Goal: Task Accomplishment & Management: Complete application form

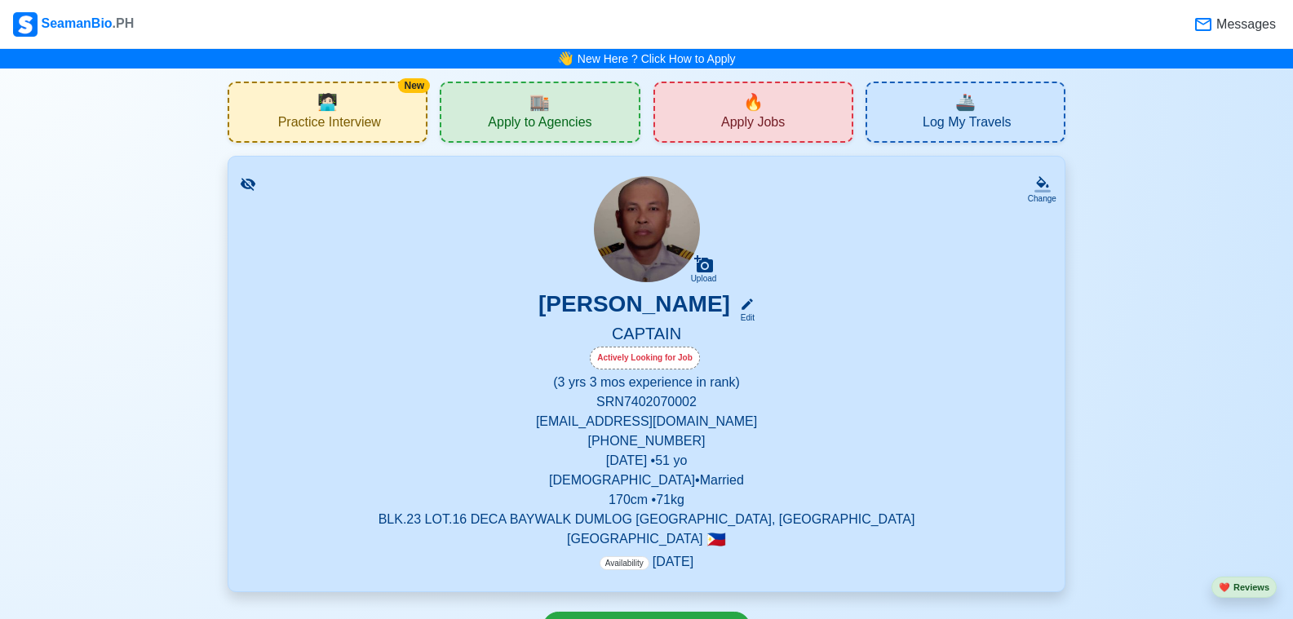
click at [733, 119] on span "Apply Jobs" at bounding box center [753, 124] width 64 height 20
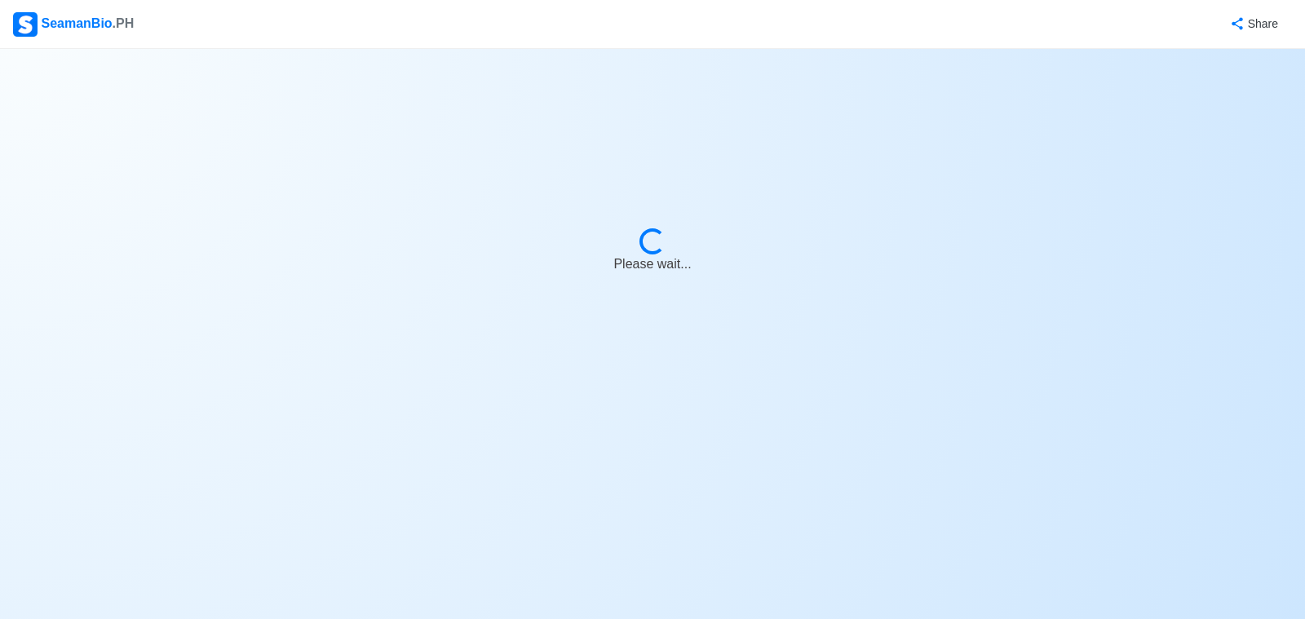
select select "Master"
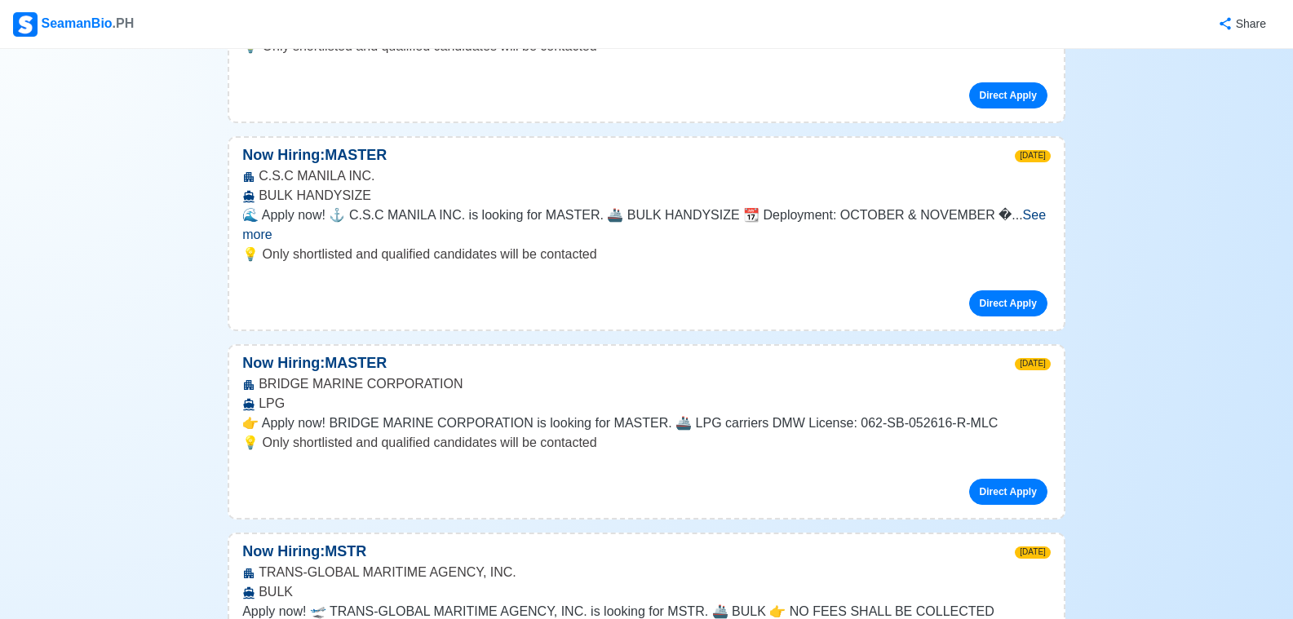
scroll to position [4487, 0]
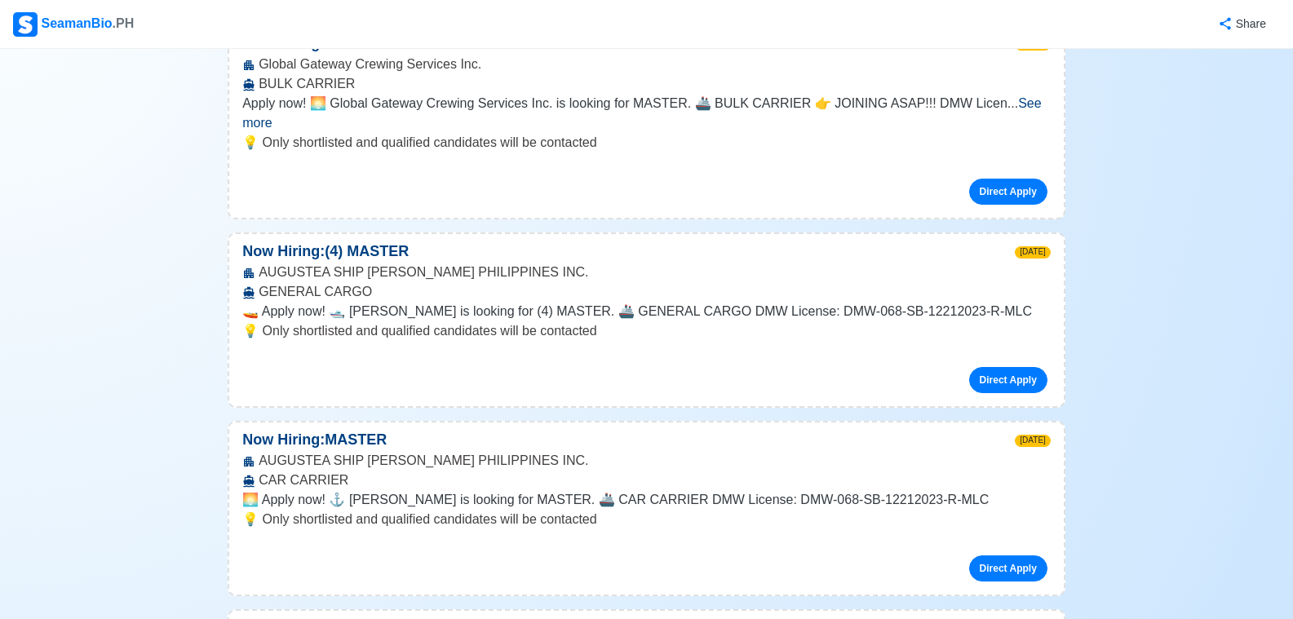
scroll to position [8158, 0]
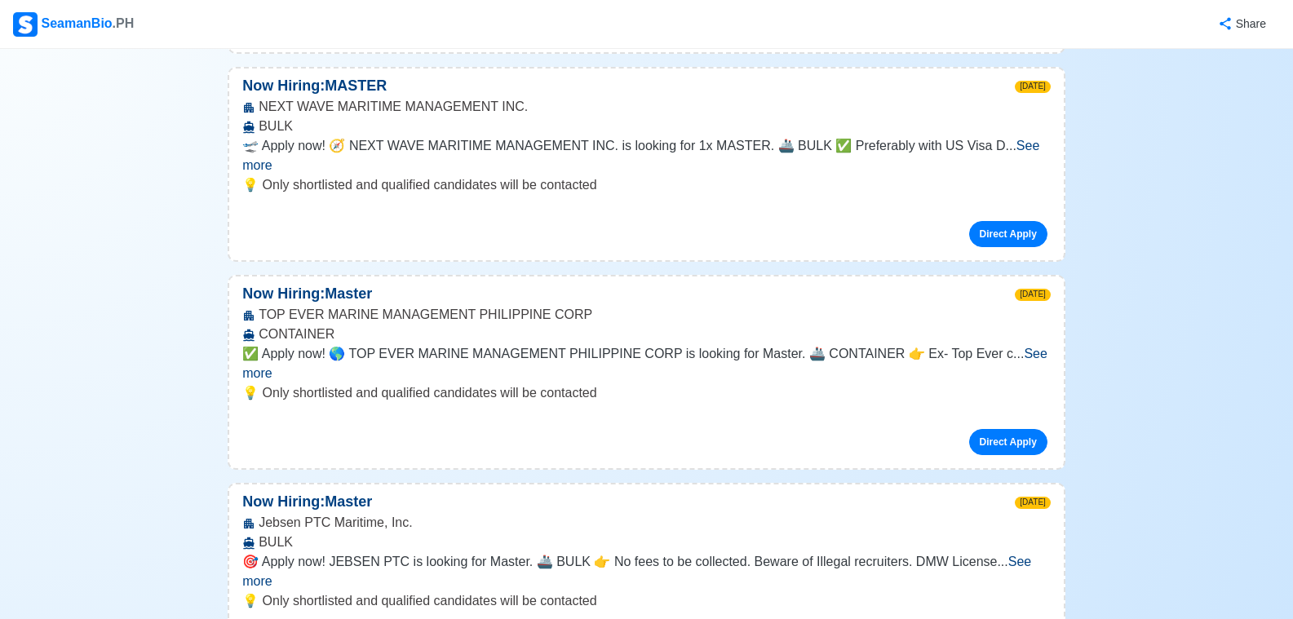
scroll to position [14602, 0]
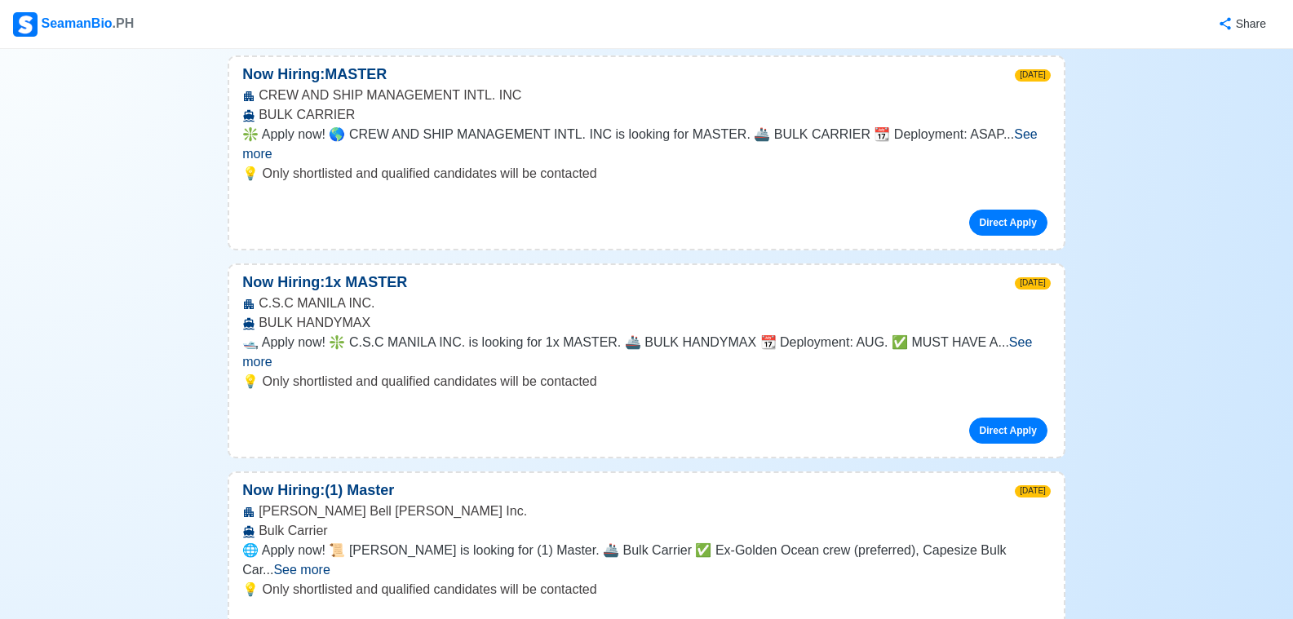
scroll to position [15662, 0]
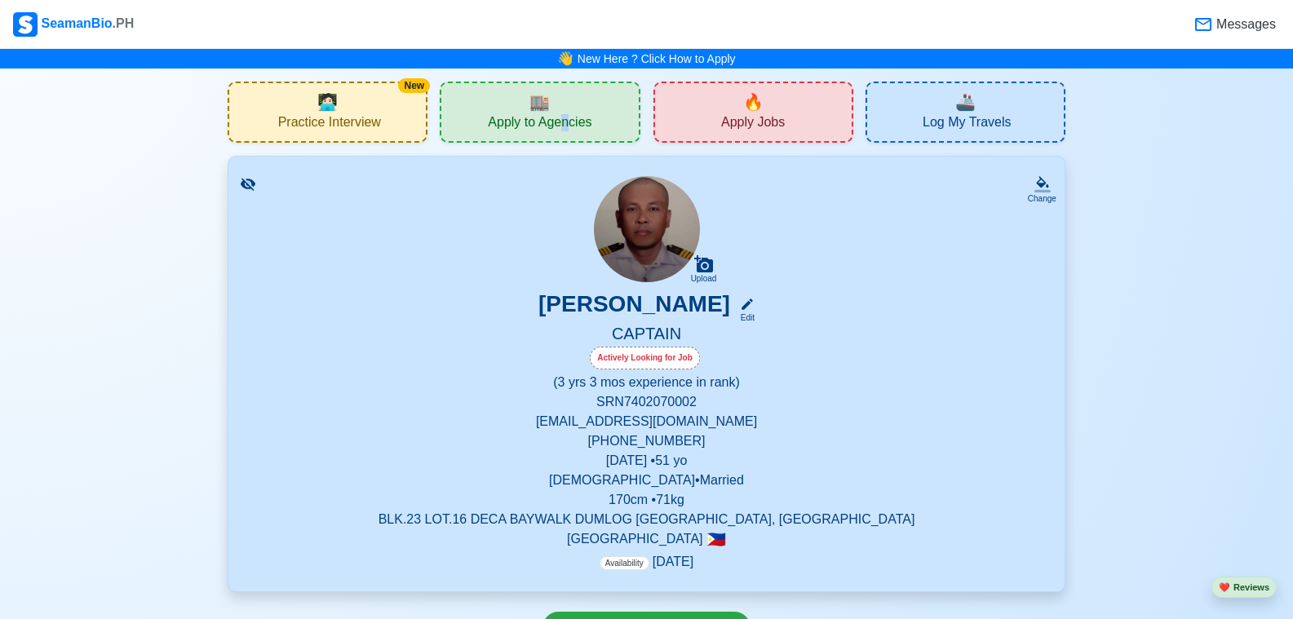
click at [567, 117] on span "Apply to Agencies" at bounding box center [540, 124] width 104 height 20
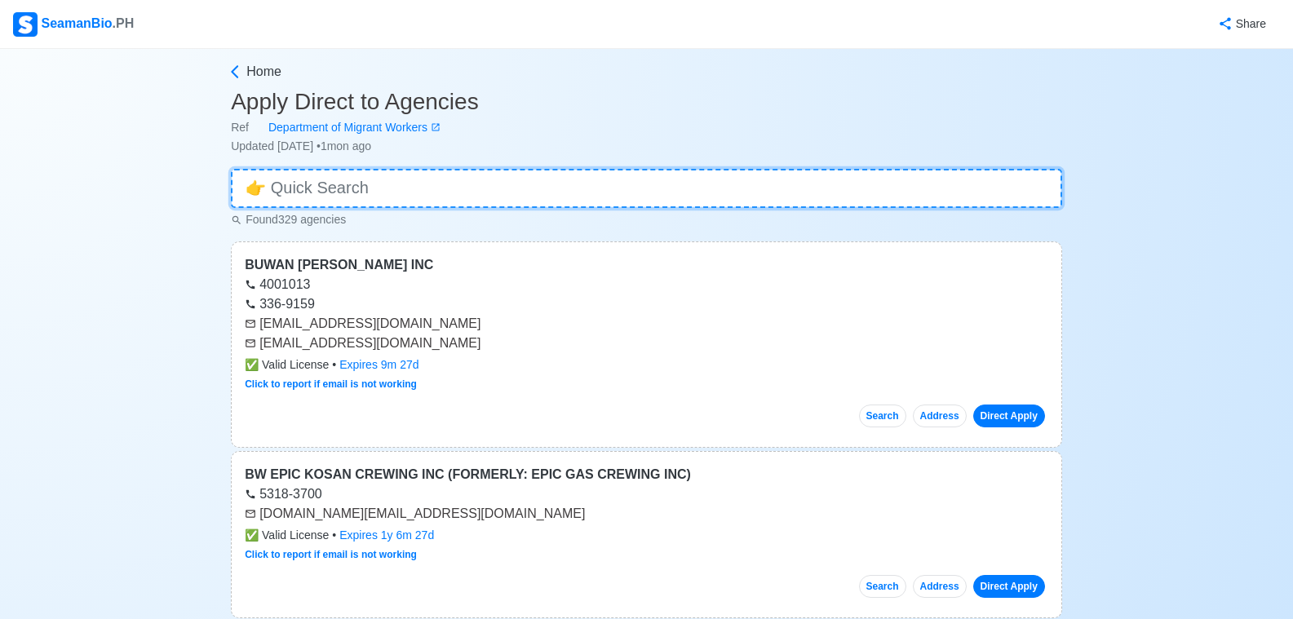
click at [432, 185] on input at bounding box center [646, 188] width 831 height 39
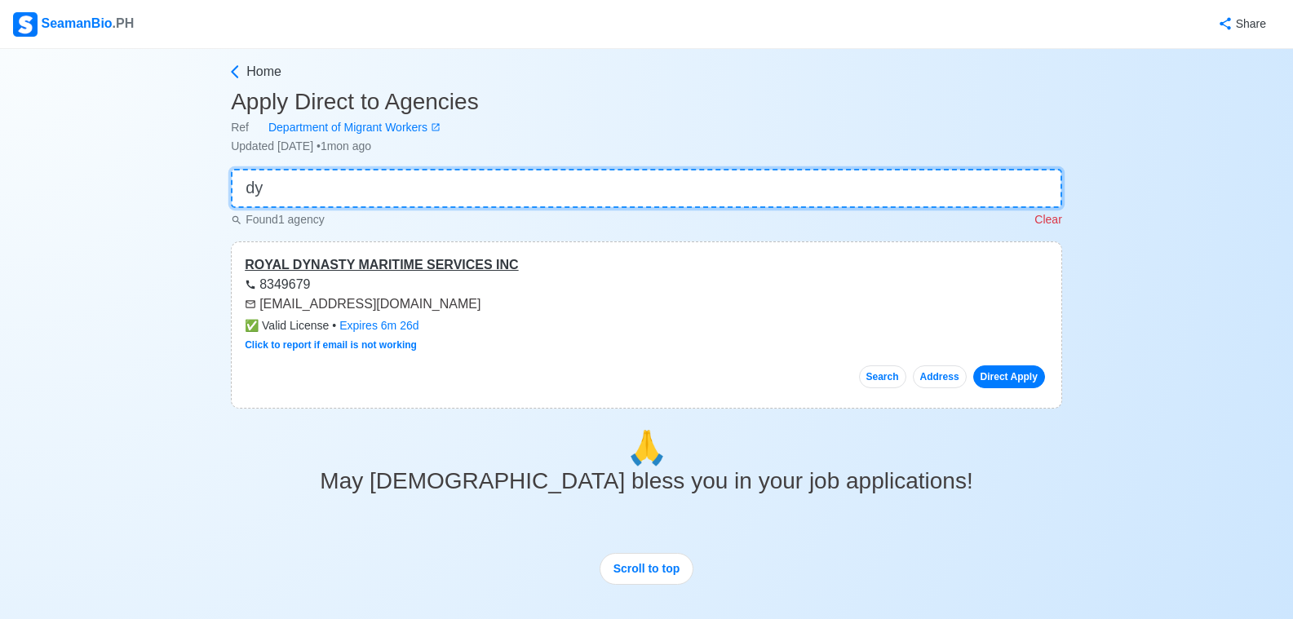
type input "dy"
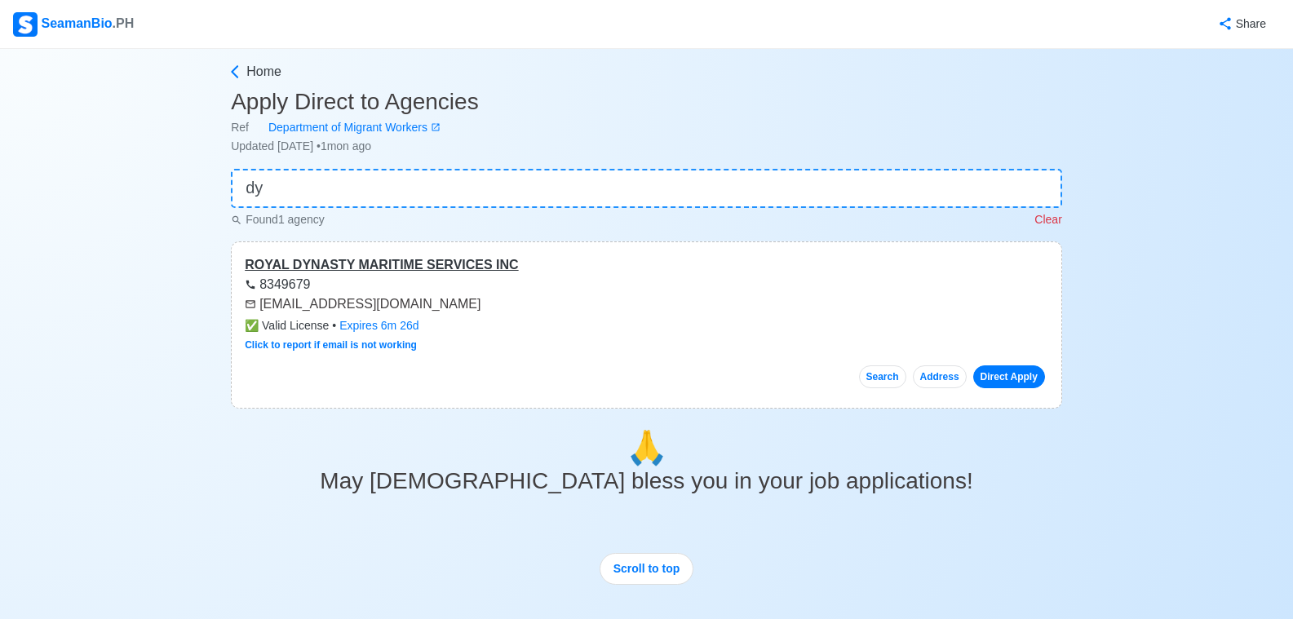
click at [393, 270] on div "ROYAL DYNASTY MARITIME SERVICES INC" at bounding box center [647, 265] width 804 height 20
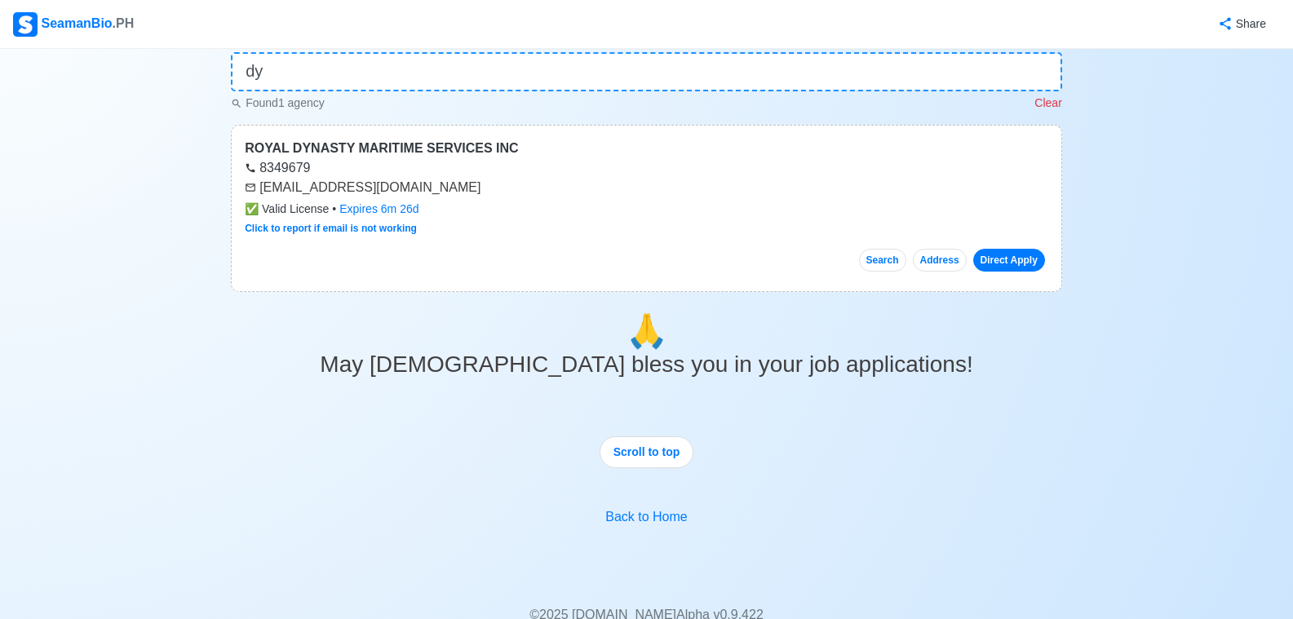
scroll to position [163, 0]
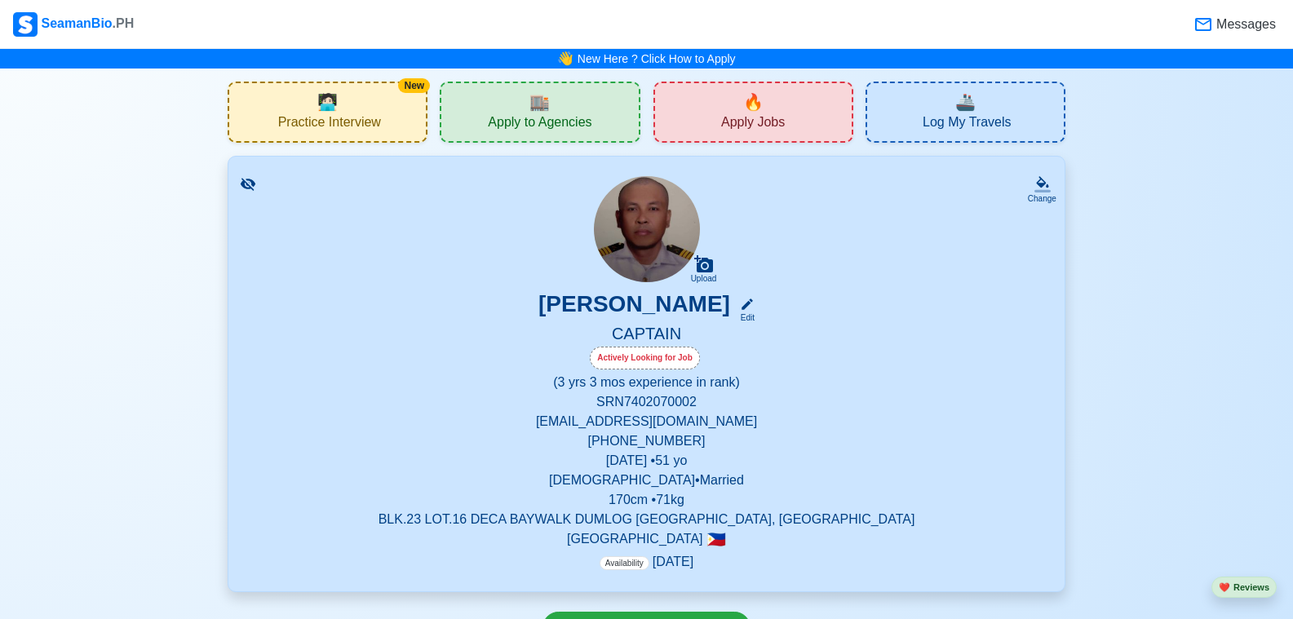
click at [396, 289] on div "Upload [PERSON_NAME] Edit CAPTAIN Actively Looking for Job (3 yrs 3 mos experie…" at bounding box center [646, 374] width 797 height 396
